Goal: Information Seeking & Learning: Find specific page/section

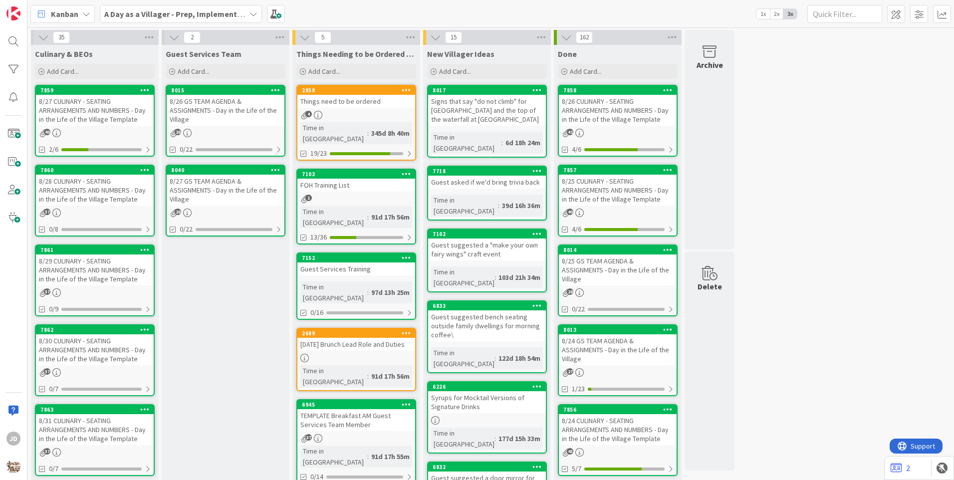
click at [87, 108] on div "8/27 CULINARY - SEATING ARRANGEMENTS AND NUMBERS - Day in the Life of the Villa…" at bounding box center [95, 110] width 118 height 31
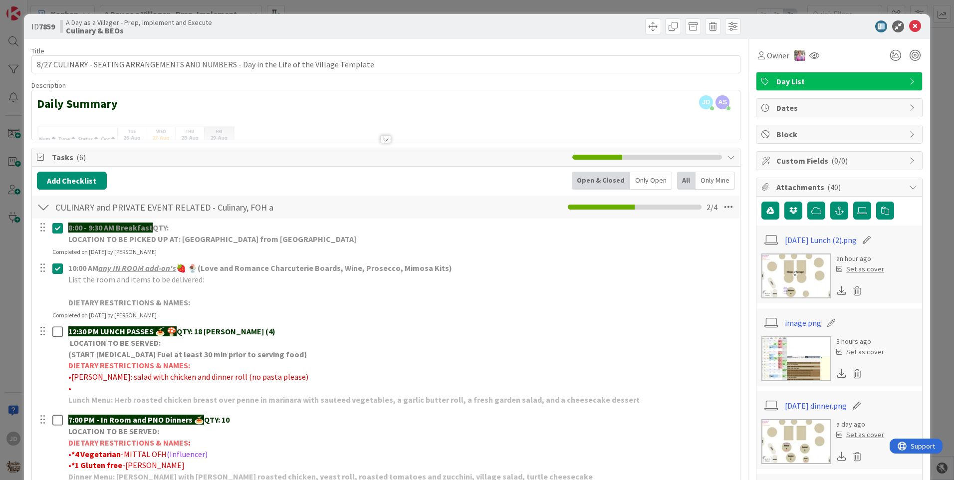
scroll to position [50, 0]
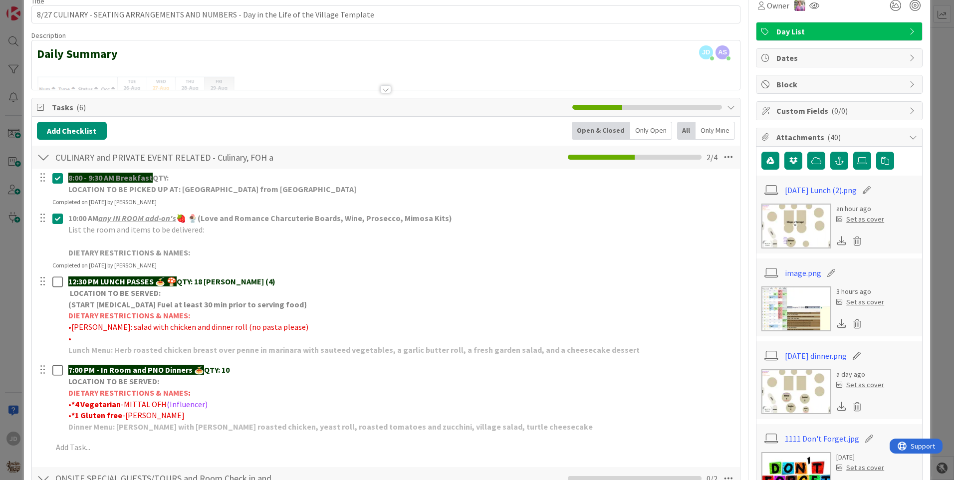
click at [789, 232] on img at bounding box center [797, 226] width 70 height 45
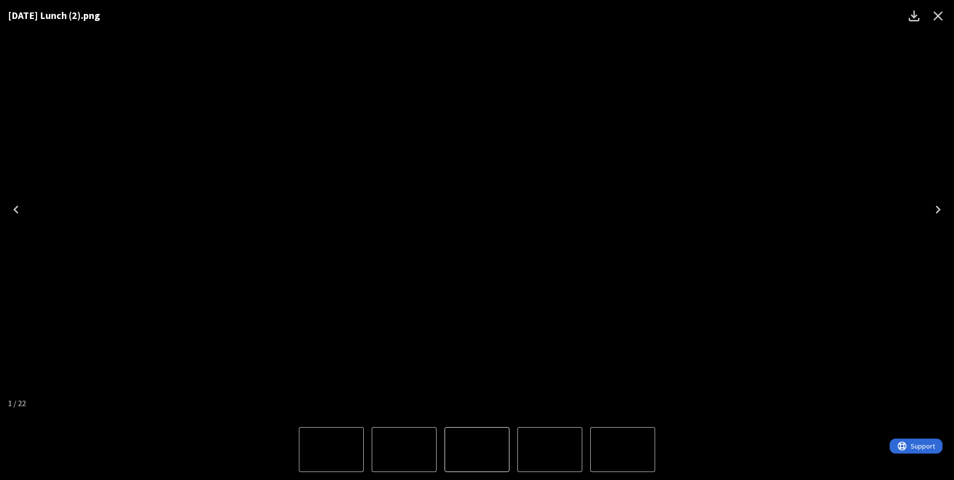
click at [477, 210] on img "1 of 22" at bounding box center [477, 210] width 0 height 0
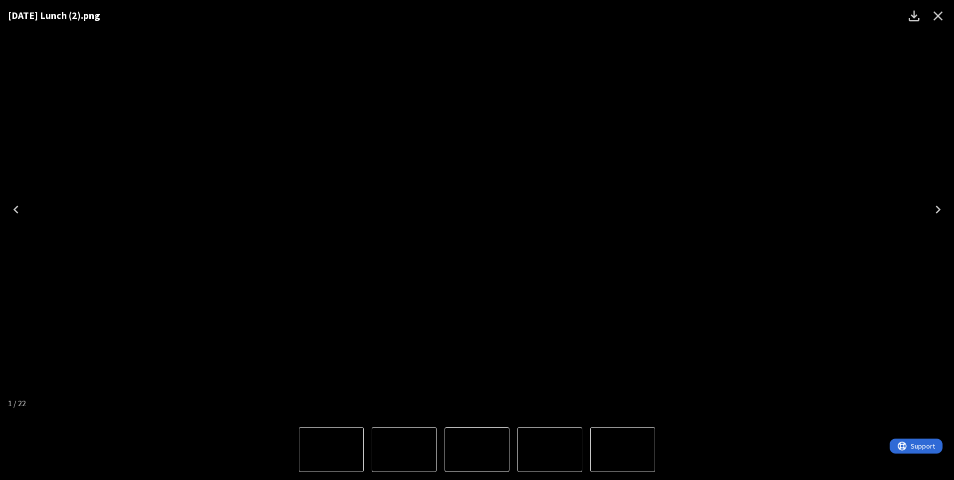
click at [477, 210] on img "1 of 22" at bounding box center [477, 210] width 0 height 0
click at [940, 18] on icon "Close" at bounding box center [939, 16] width 16 height 16
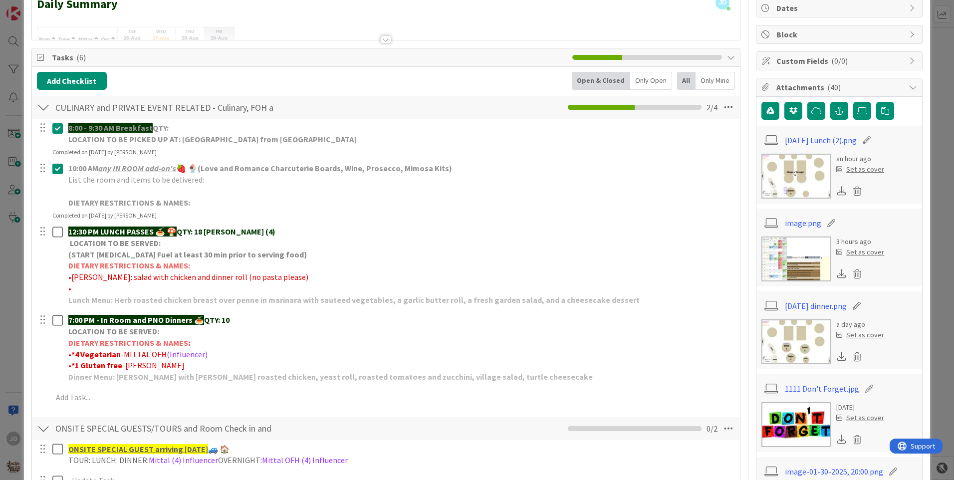
scroll to position [0, 0]
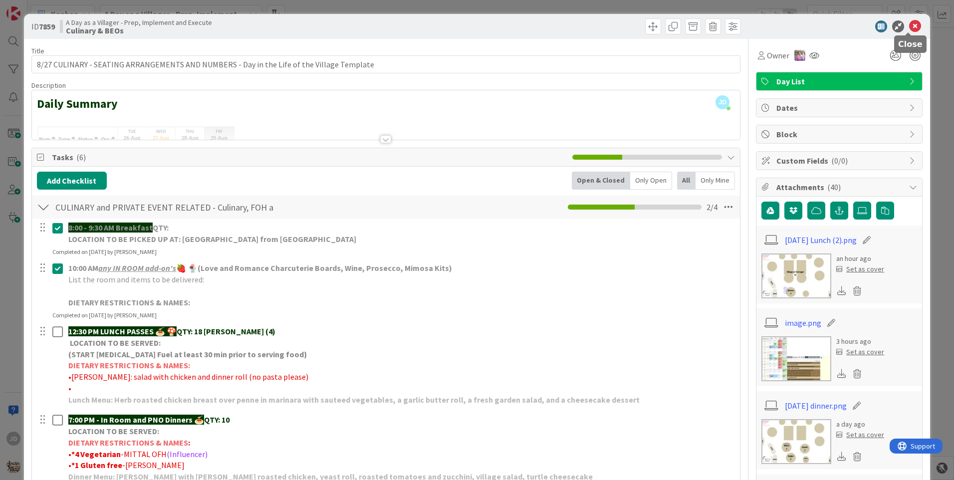
click at [910, 28] on icon at bounding box center [916, 26] width 12 height 12
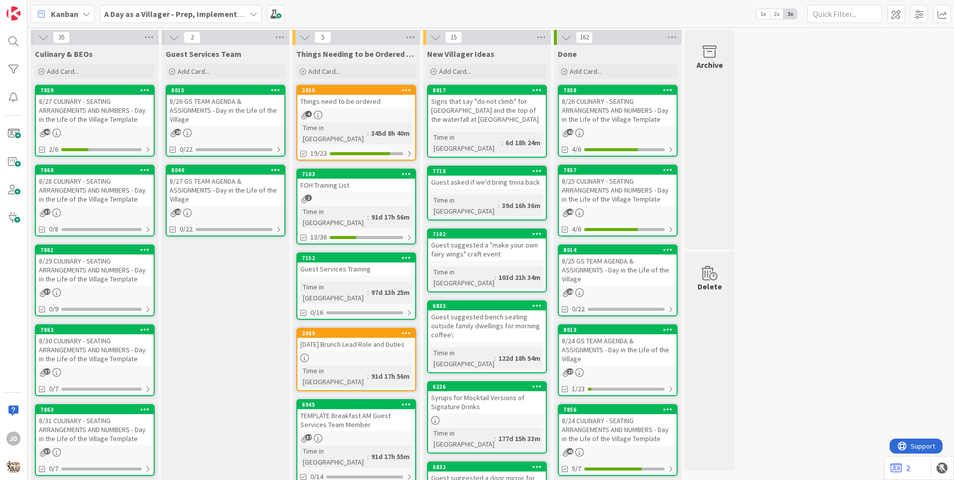
click at [202, 193] on div "8/27 GS TEAM AGENDA & ASSIGNMENTS - Day in the Life of the Village" at bounding box center [226, 190] width 118 height 31
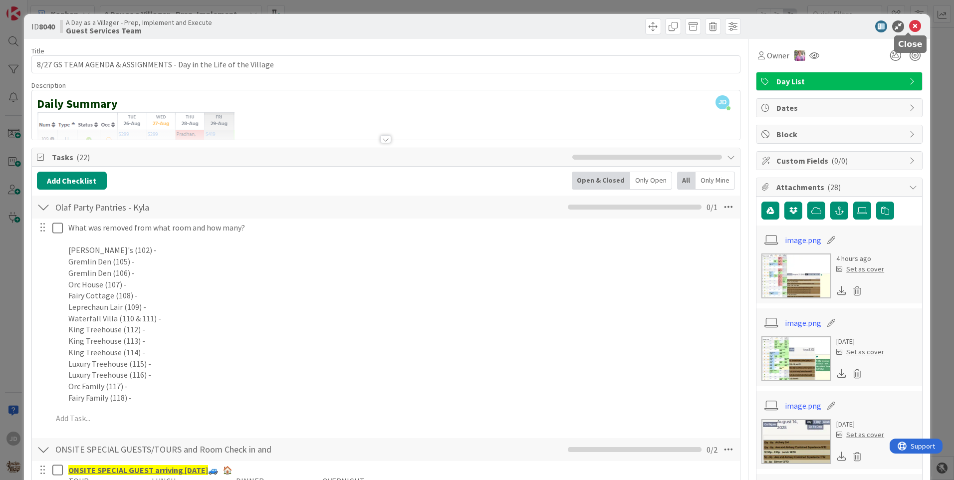
click at [910, 21] on icon at bounding box center [916, 26] width 12 height 12
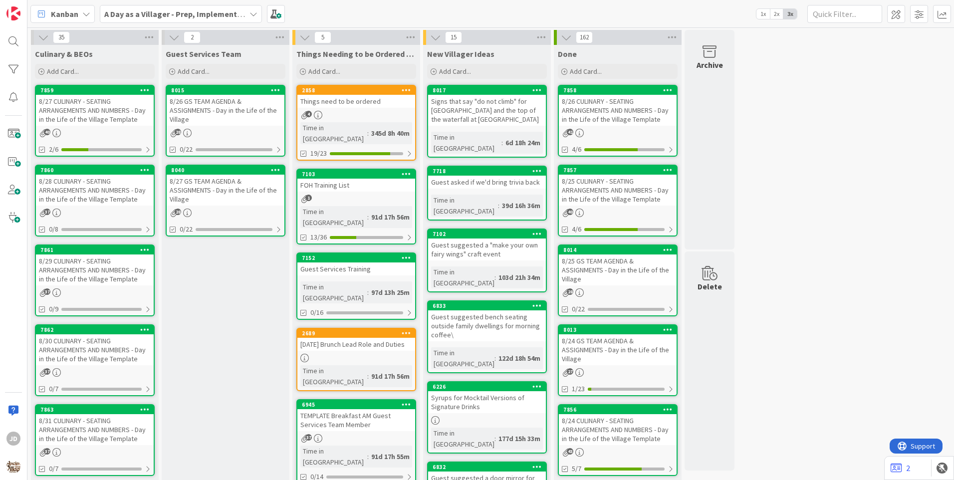
click at [70, 189] on div "8/28 CULINARY - SEATING ARRANGEMENTS AND NUMBERS - Day in the Life of the Villa…" at bounding box center [95, 190] width 118 height 31
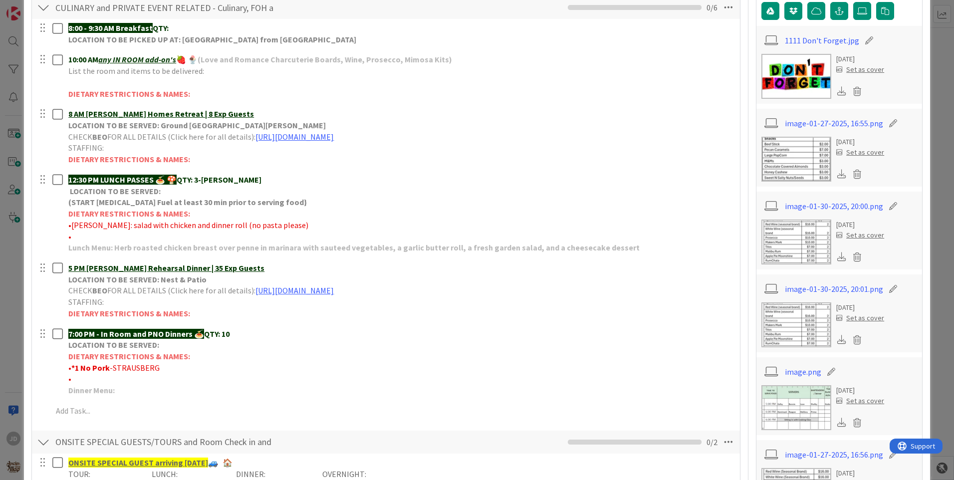
scroll to position [300, 0]
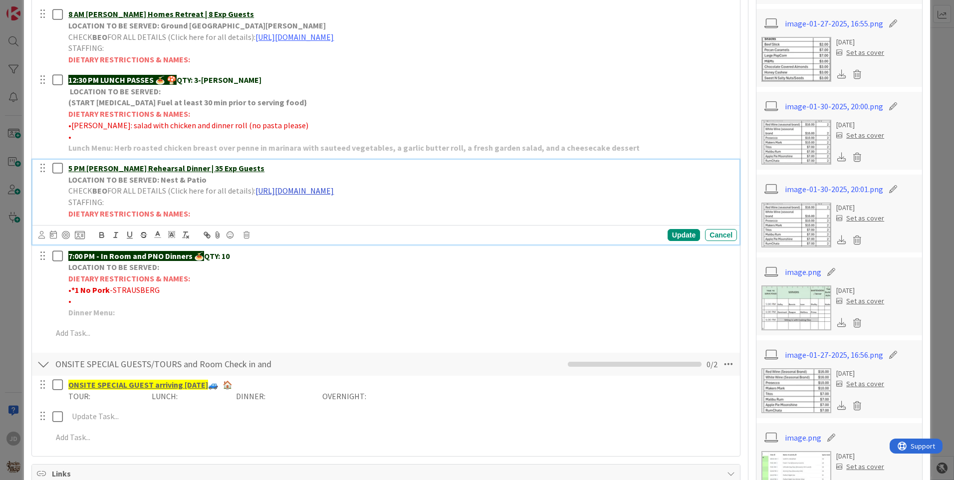
click at [334, 193] on link "[URL][DOMAIN_NAME]" at bounding box center [295, 191] width 78 height 10
click at [334, 188] on link "[URL][DOMAIN_NAME]" at bounding box center [295, 191] width 78 height 10
click at [401, 211] on link "[URL][DOMAIN_NAME]" at bounding box center [377, 210] width 68 height 13
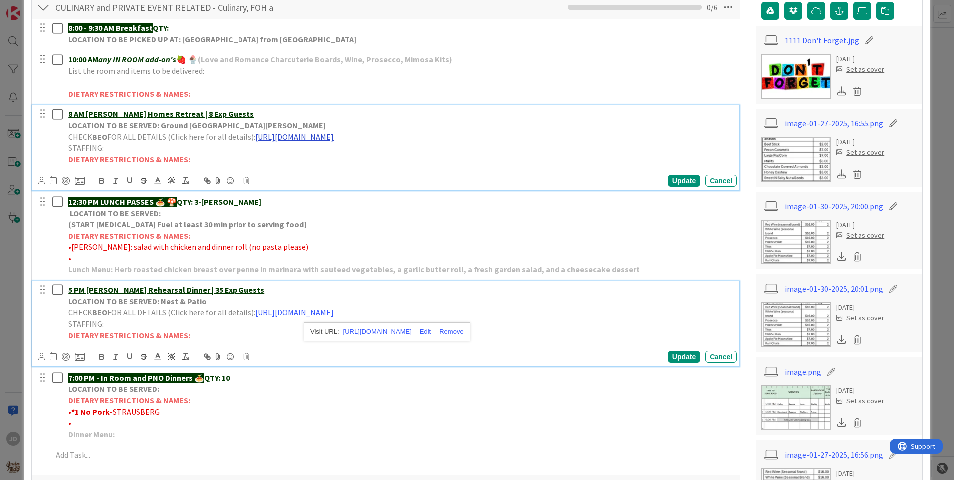
click at [277, 139] on link "[URL][DOMAIN_NAME]" at bounding box center [295, 137] width 78 height 10
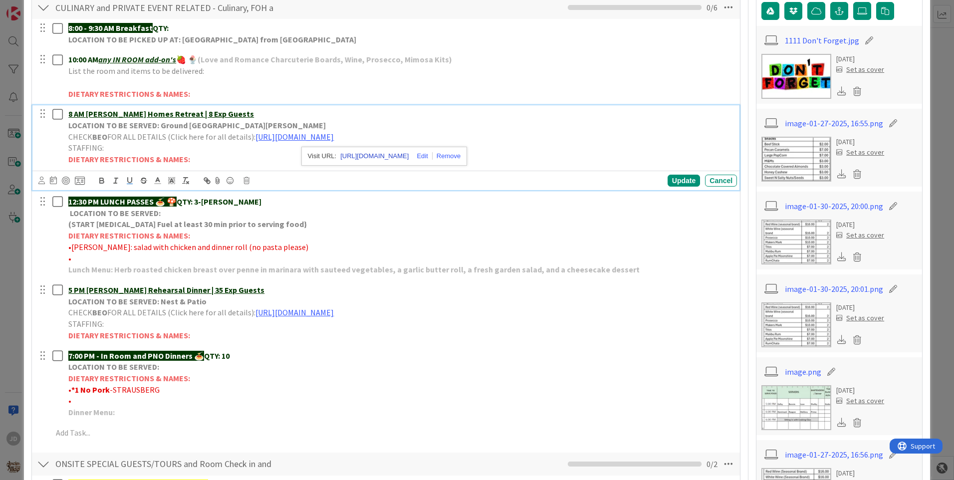
click at [347, 156] on link "[URL][DOMAIN_NAME]" at bounding box center [374, 156] width 68 height 13
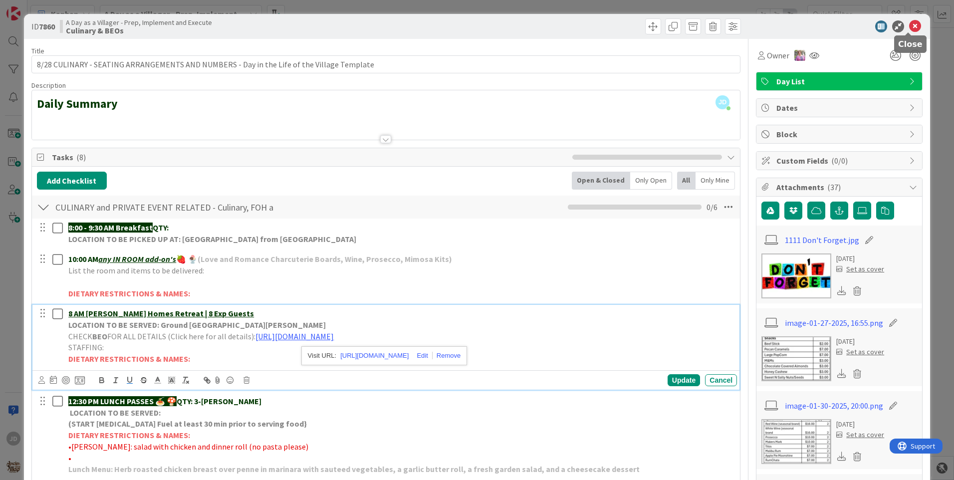
click at [910, 27] on icon at bounding box center [916, 26] width 12 height 12
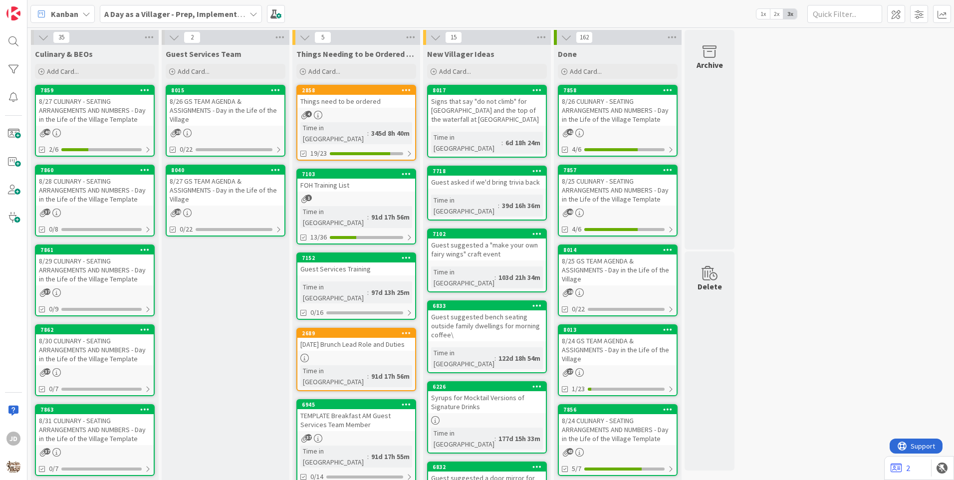
click at [67, 269] on div "8/29 CULINARY - SEATING ARRANGEMENTS AND NUMBERS - Day in the Life of the Villa…" at bounding box center [95, 270] width 118 height 31
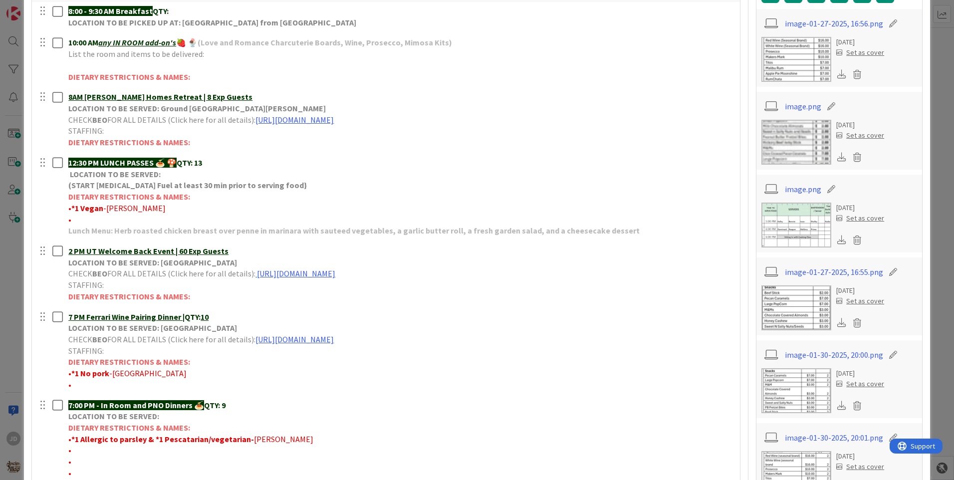
scroll to position [200, 0]
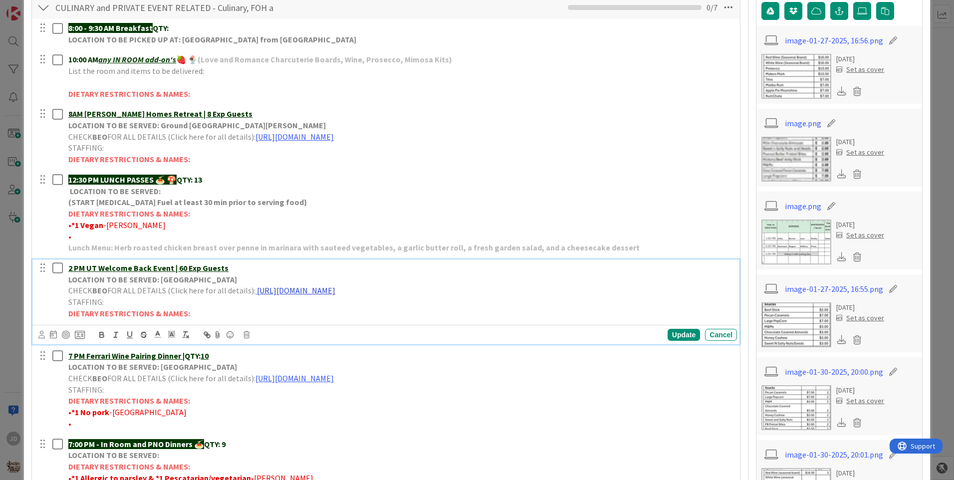
click at [319, 289] on link "[URL][DOMAIN_NAME]" at bounding box center [296, 291] width 78 height 10
click at [365, 311] on link "[URL][DOMAIN_NAME]" at bounding box center [376, 310] width 68 height 13
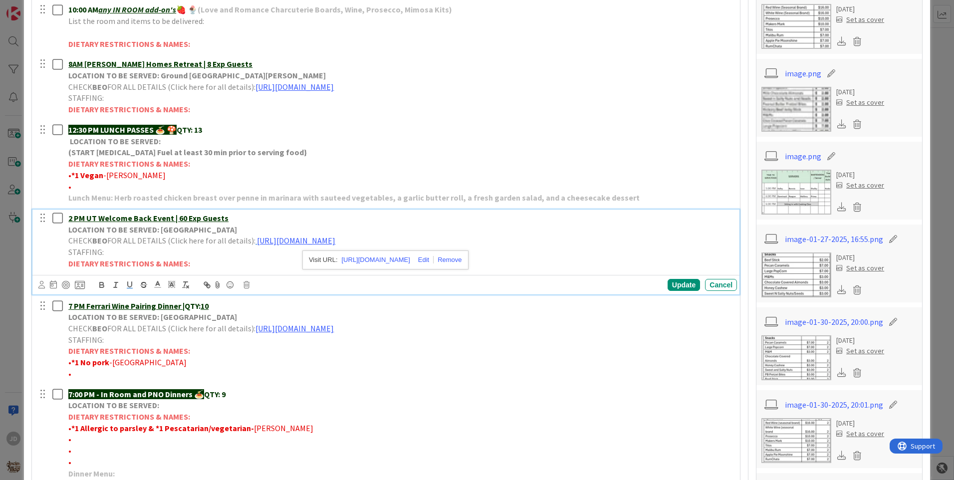
scroll to position [100, 0]
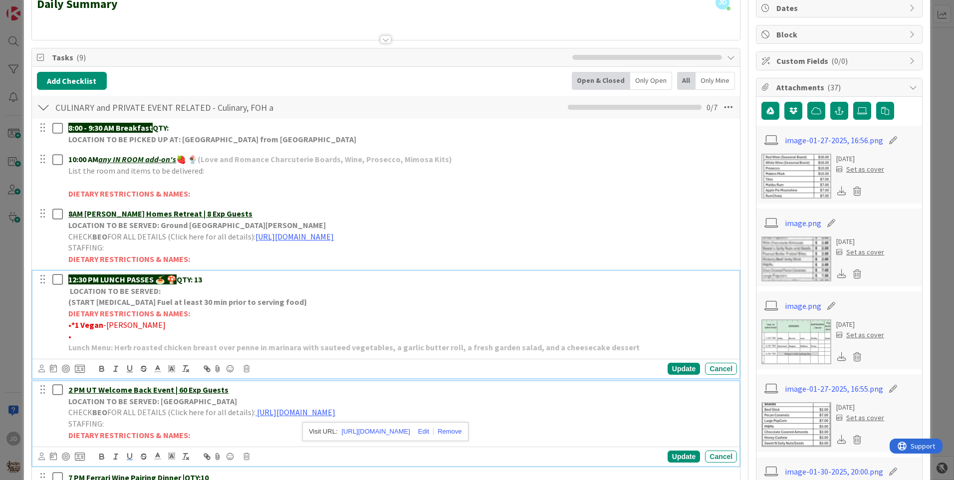
click at [191, 302] on strong "(START [MEDICAL_DATA] Fuel at least 30 min prior to serving food}" at bounding box center [187, 302] width 239 height 10
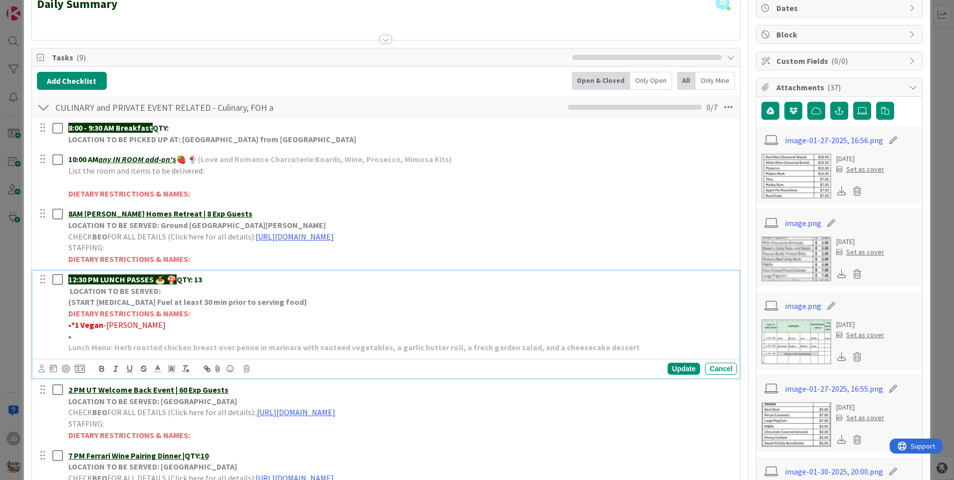
click at [197, 318] on p "DIETARY RESTRICTIONS & NAMES:" at bounding box center [400, 313] width 665 height 11
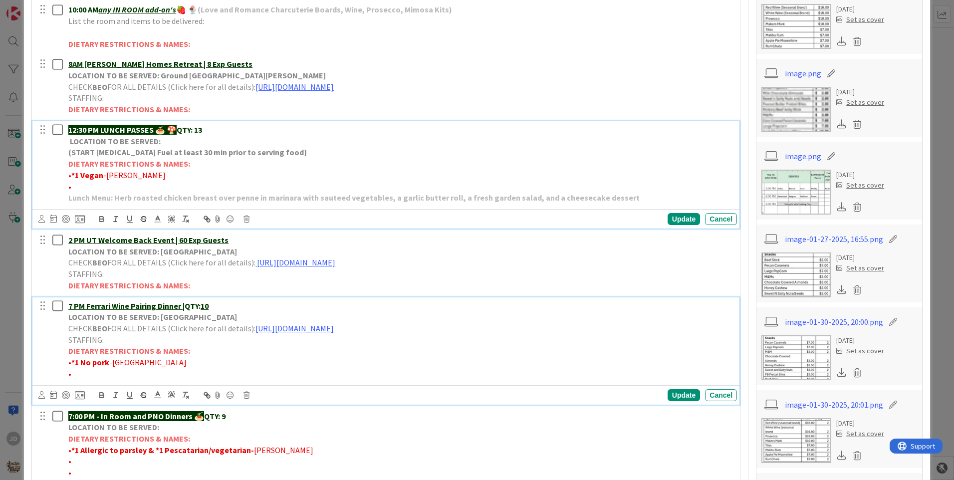
click at [237, 305] on p "7 PM Ferrari Wine Pairing Dinner | QTY: 10" at bounding box center [400, 306] width 665 height 11
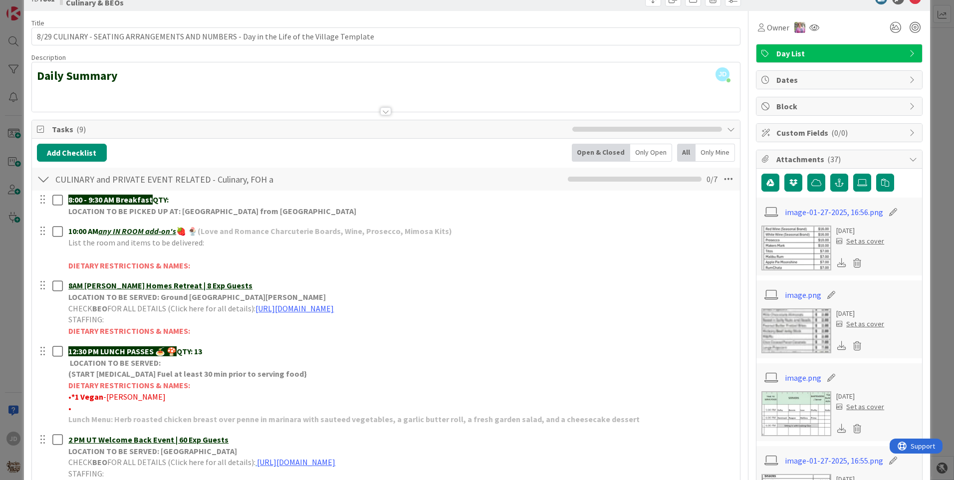
scroll to position [0, 0]
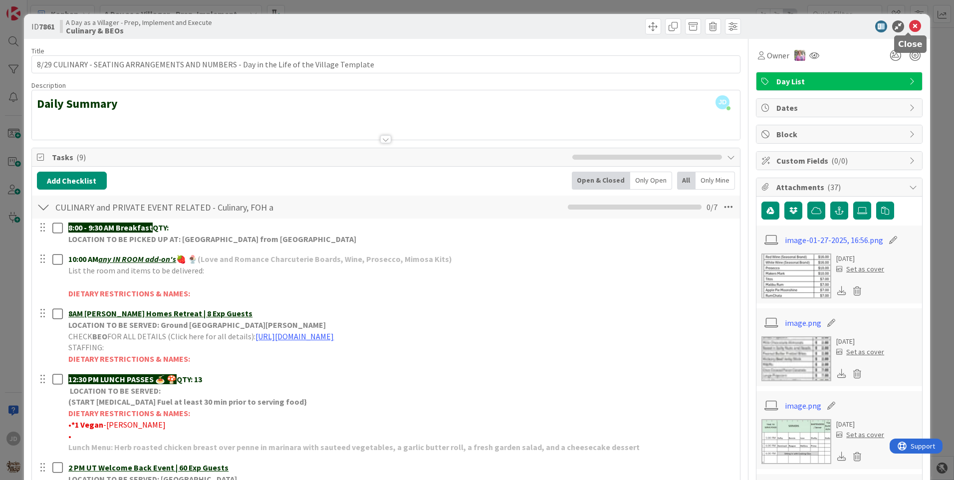
click at [910, 28] on icon at bounding box center [916, 26] width 12 height 12
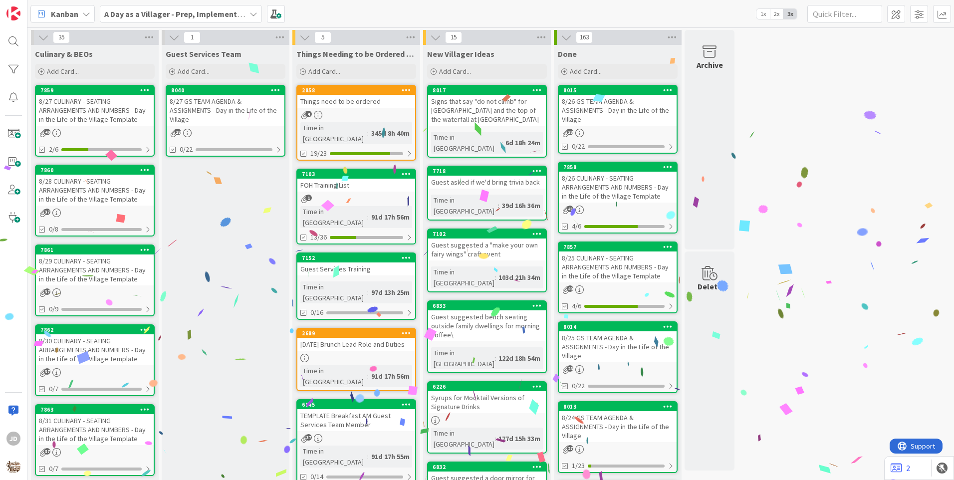
click at [246, 112] on div "8/27 GS TEAM AGENDA & ASSIGNMENTS - Day in the Life of the Village" at bounding box center [226, 110] width 118 height 31
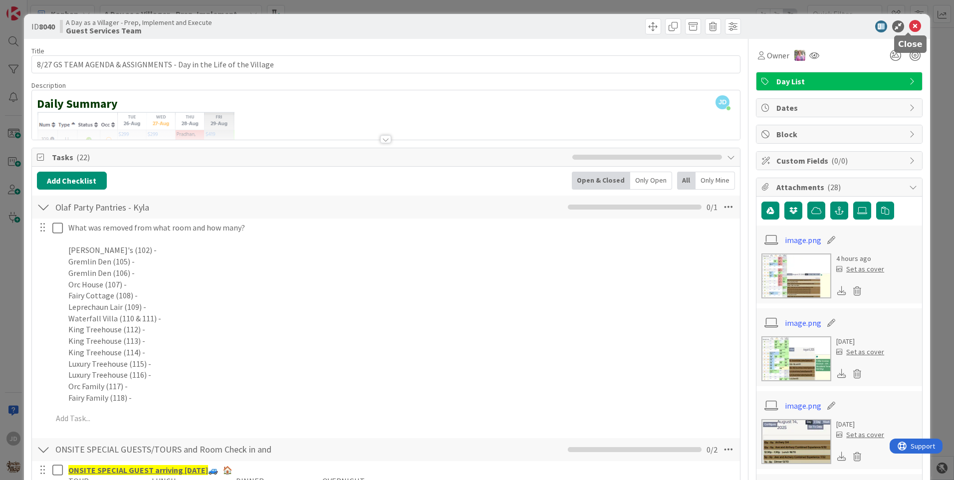
click at [910, 23] on icon at bounding box center [916, 26] width 12 height 12
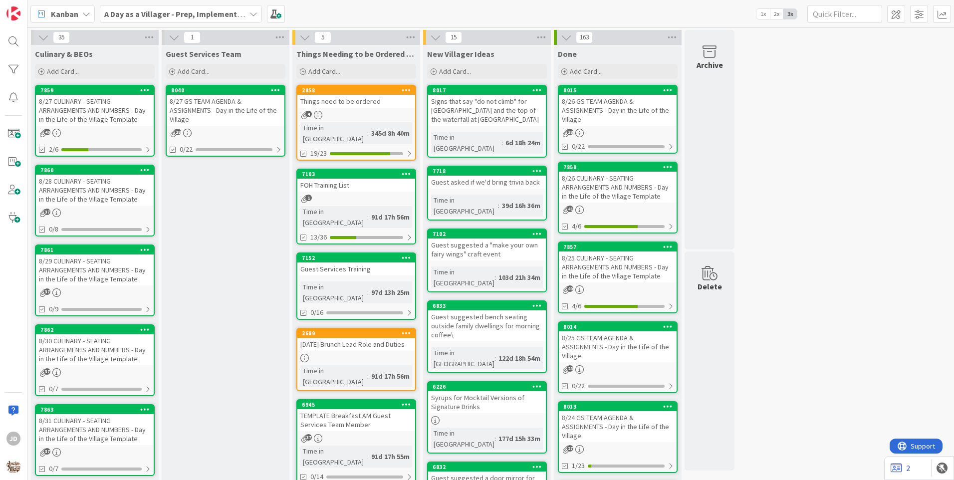
click at [103, 112] on div "8/27 CULINARY - SEATING ARRANGEMENTS AND NUMBERS - Day in the Life of the Villa…" at bounding box center [95, 110] width 118 height 31
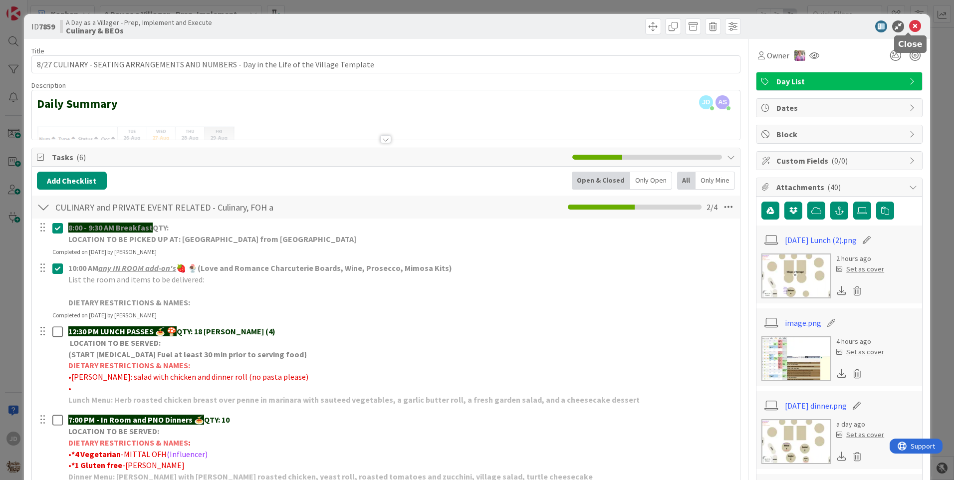
click at [911, 27] on icon at bounding box center [916, 26] width 12 height 12
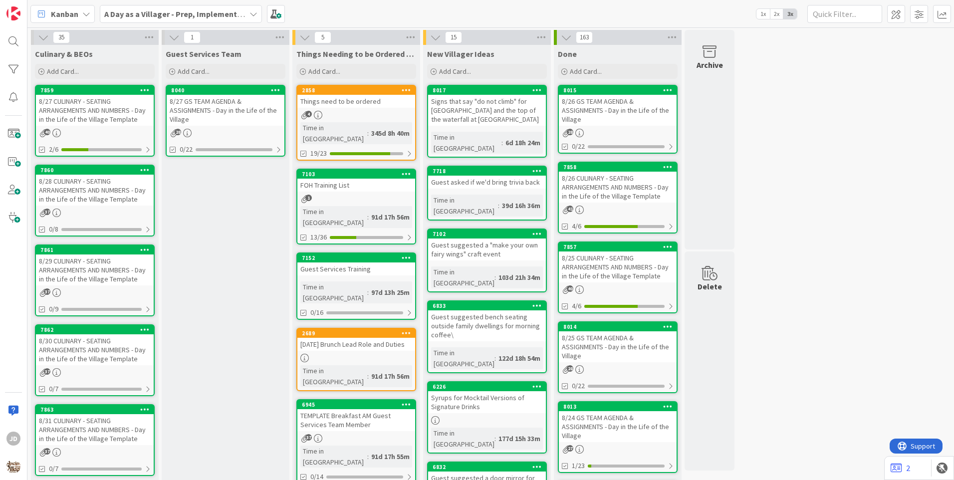
click at [257, 108] on div "8/27 GS TEAM AGENDA & ASSIGNMENTS - Day in the Life of the Village" at bounding box center [226, 110] width 118 height 31
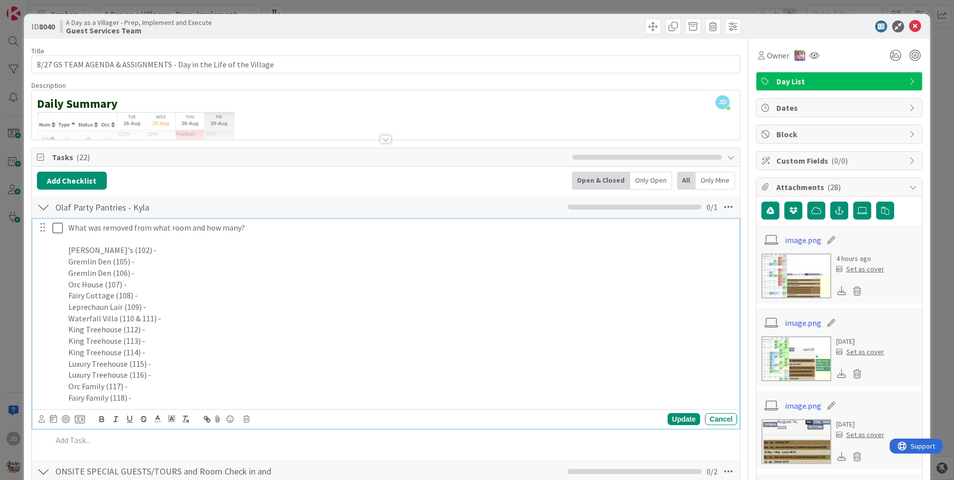
click at [188, 360] on p "Luxury Treehouse (115) -" at bounding box center [400, 363] width 665 height 11
click at [194, 382] on p "Orc Family (117) -" at bounding box center [400, 386] width 665 height 11
click at [190, 378] on p "Luxury Treehouse (116) -" at bounding box center [400, 374] width 665 height 11
drag, startPoint x: 200, startPoint y: 396, endPoint x: 200, endPoint y: 388, distance: 8.0
